Goal: Information Seeking & Learning: Find specific fact

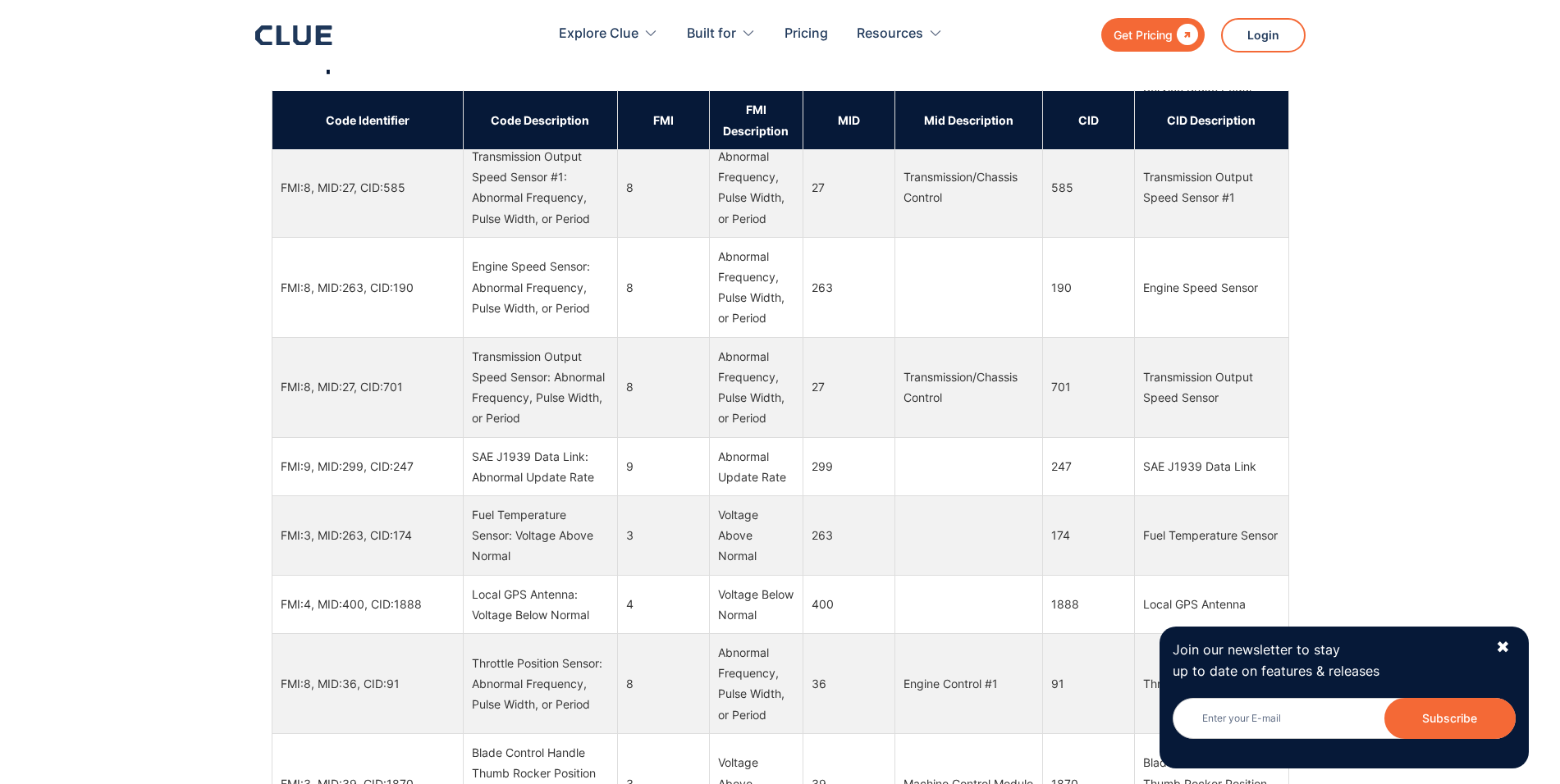
scroll to position [3280, 0]
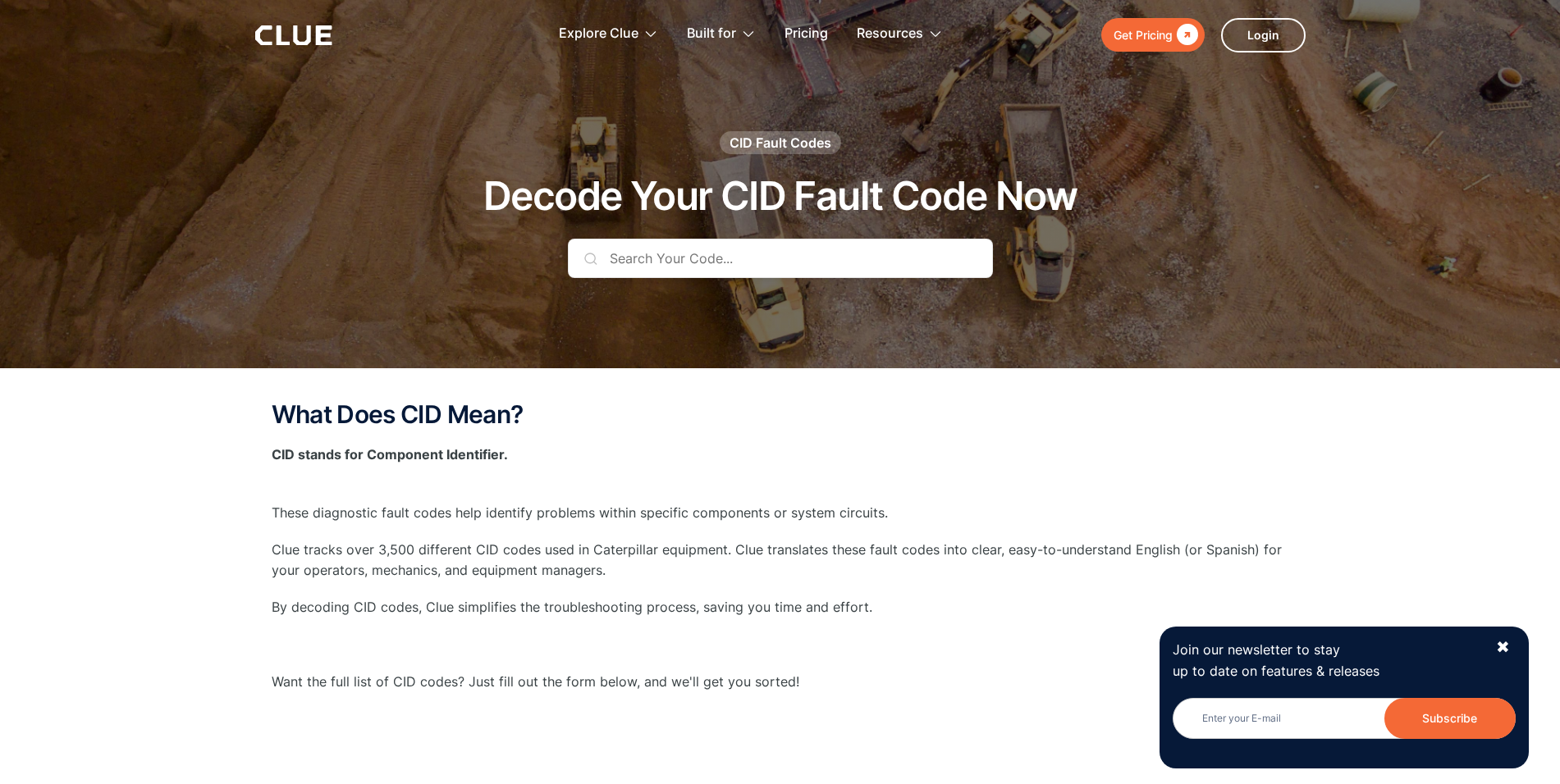
click at [755, 258] on input "text" at bounding box center [780, 258] width 425 height 39
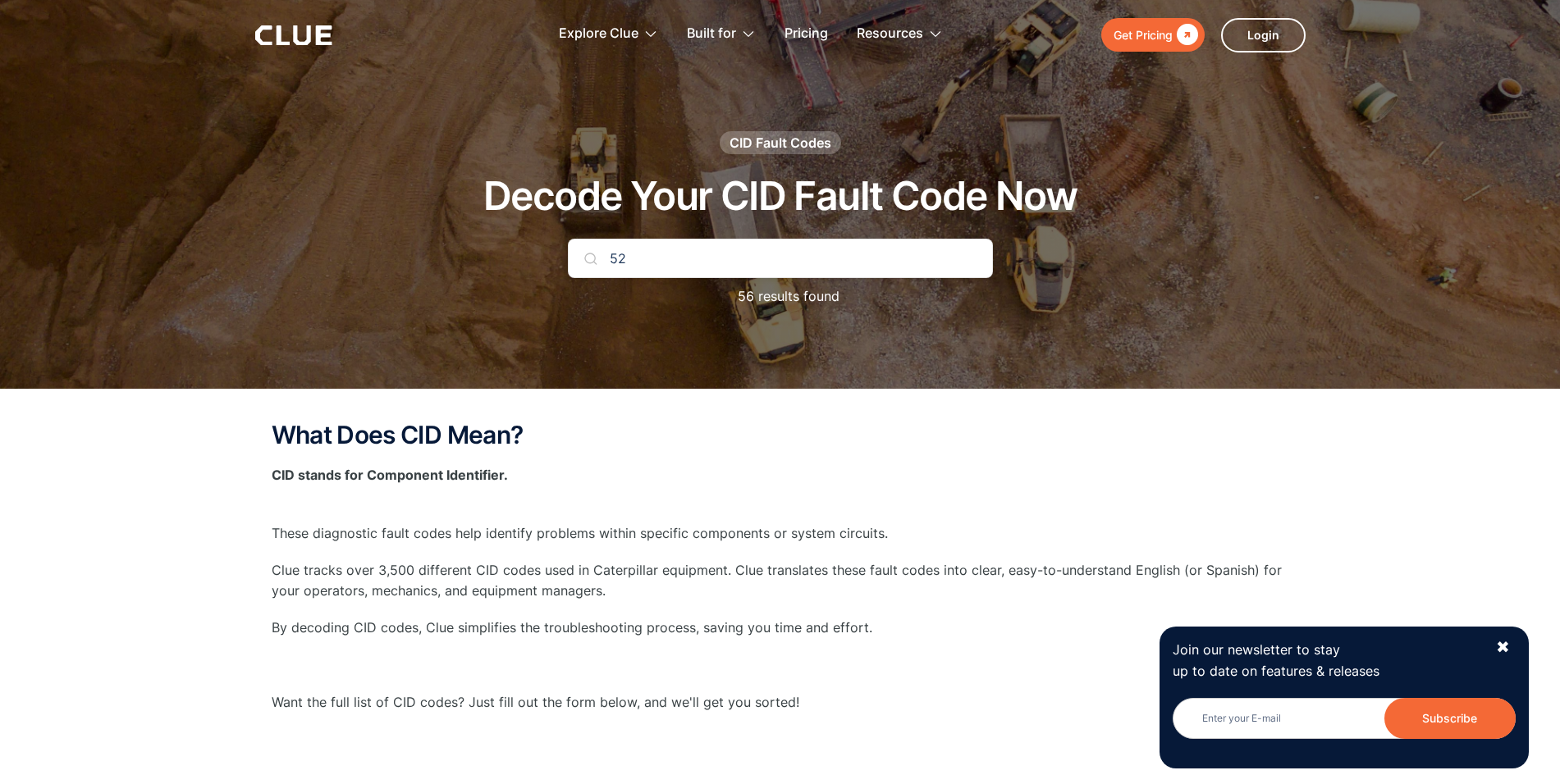
type input "5"
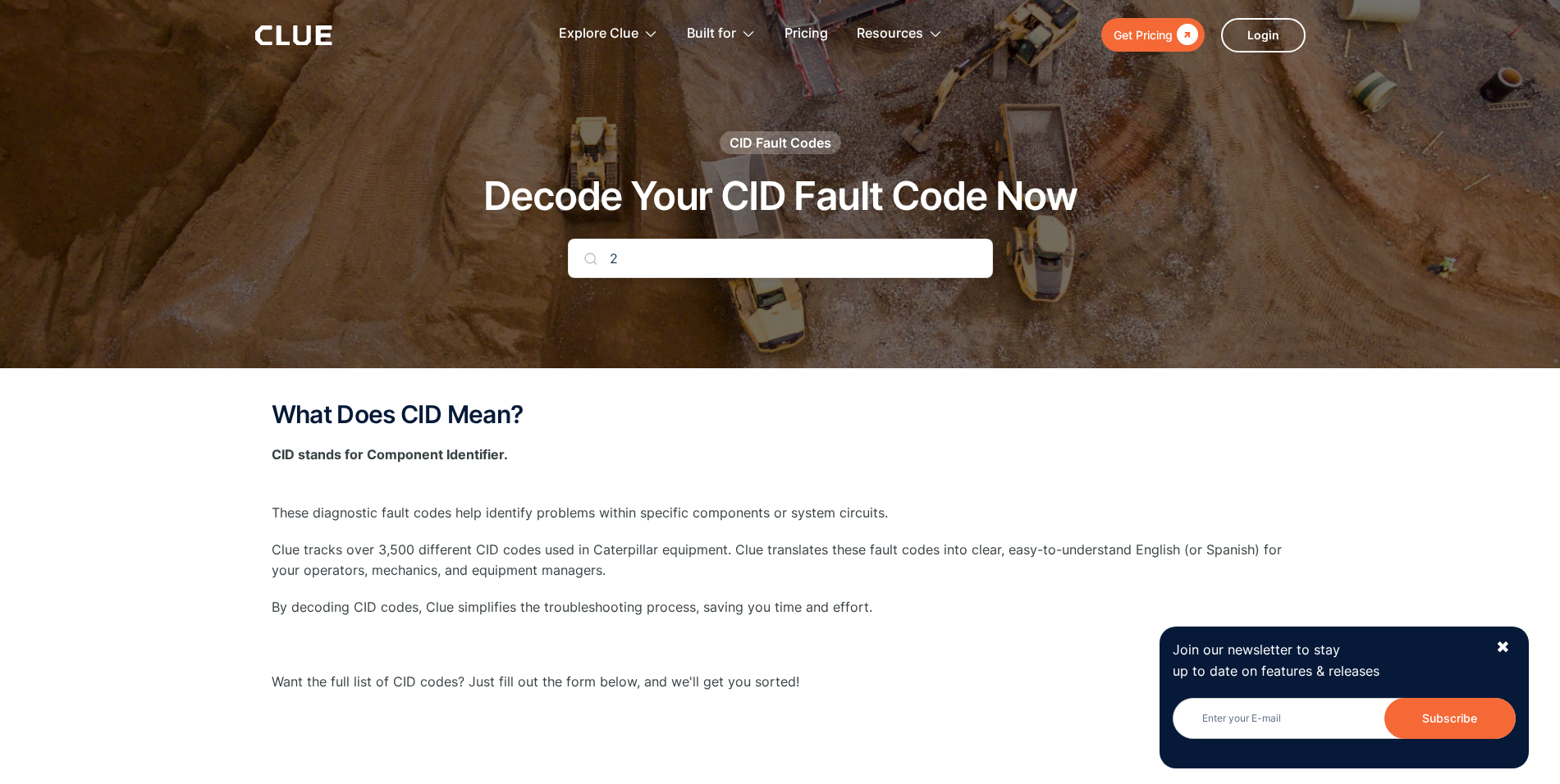
type input "22"
